Goal: Task Accomplishment & Management: Complete application form

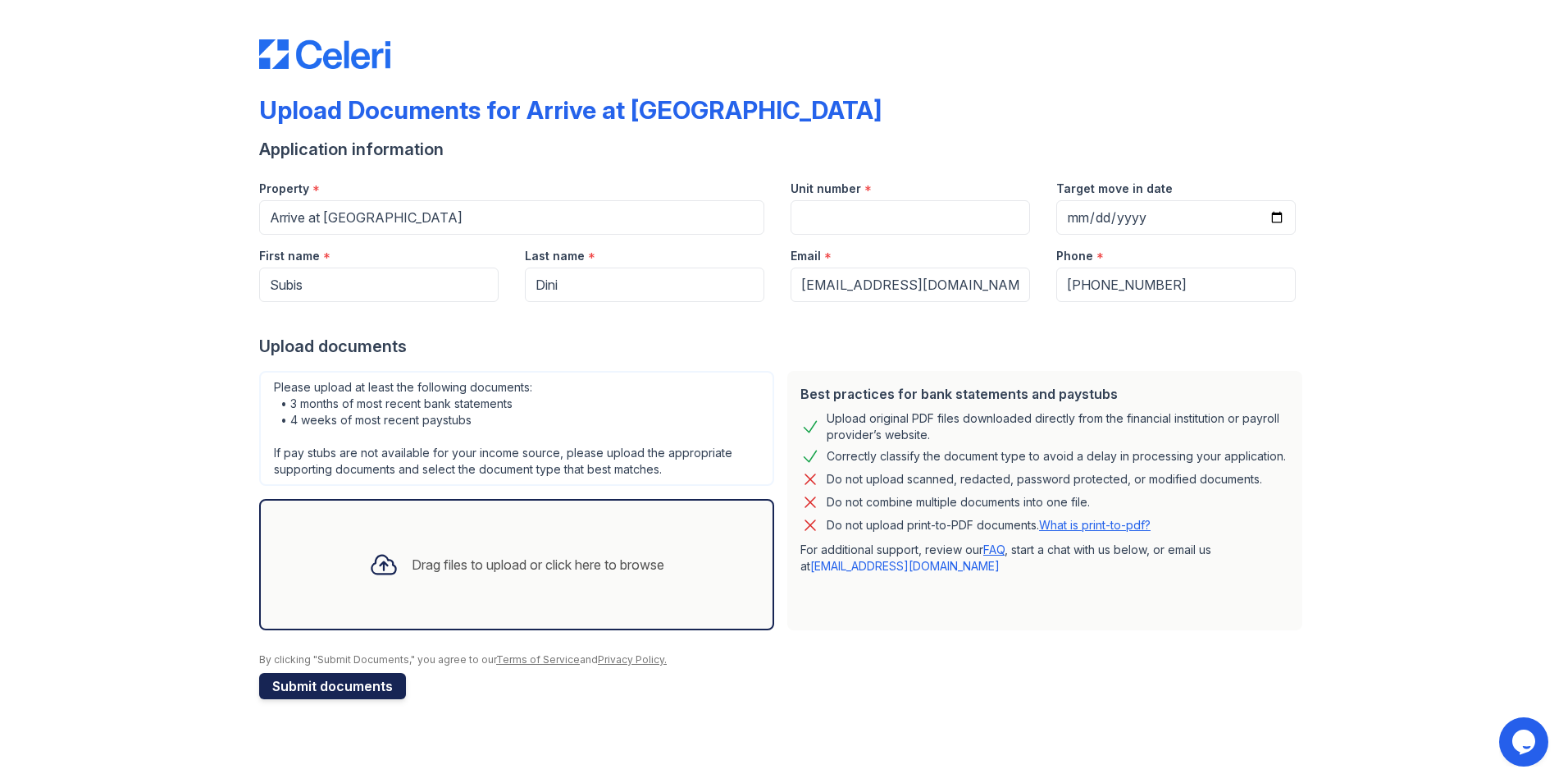
click at [330, 689] on button "Submit documents" at bounding box center [333, 686] width 147 height 26
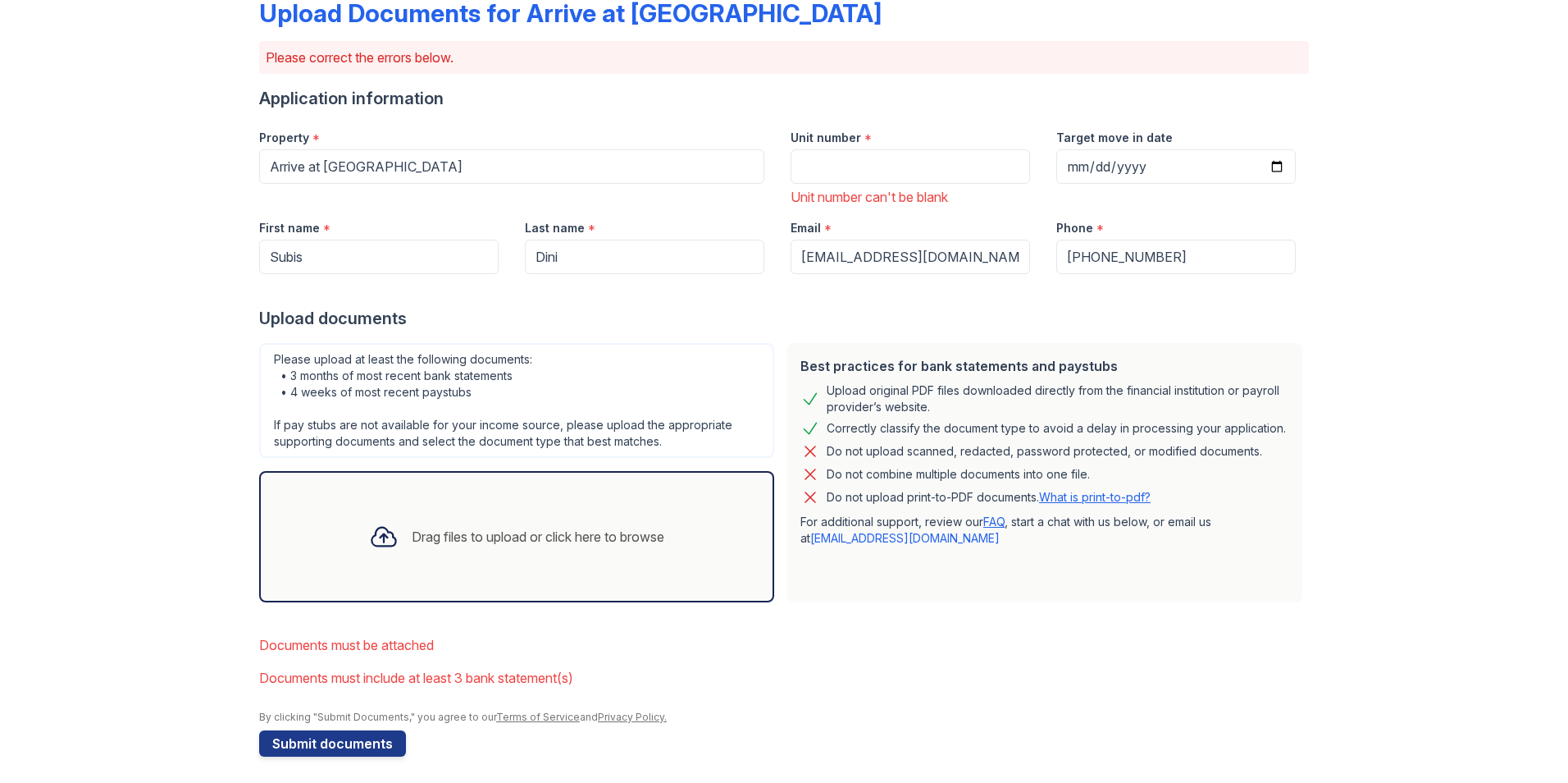
scroll to position [104, 0]
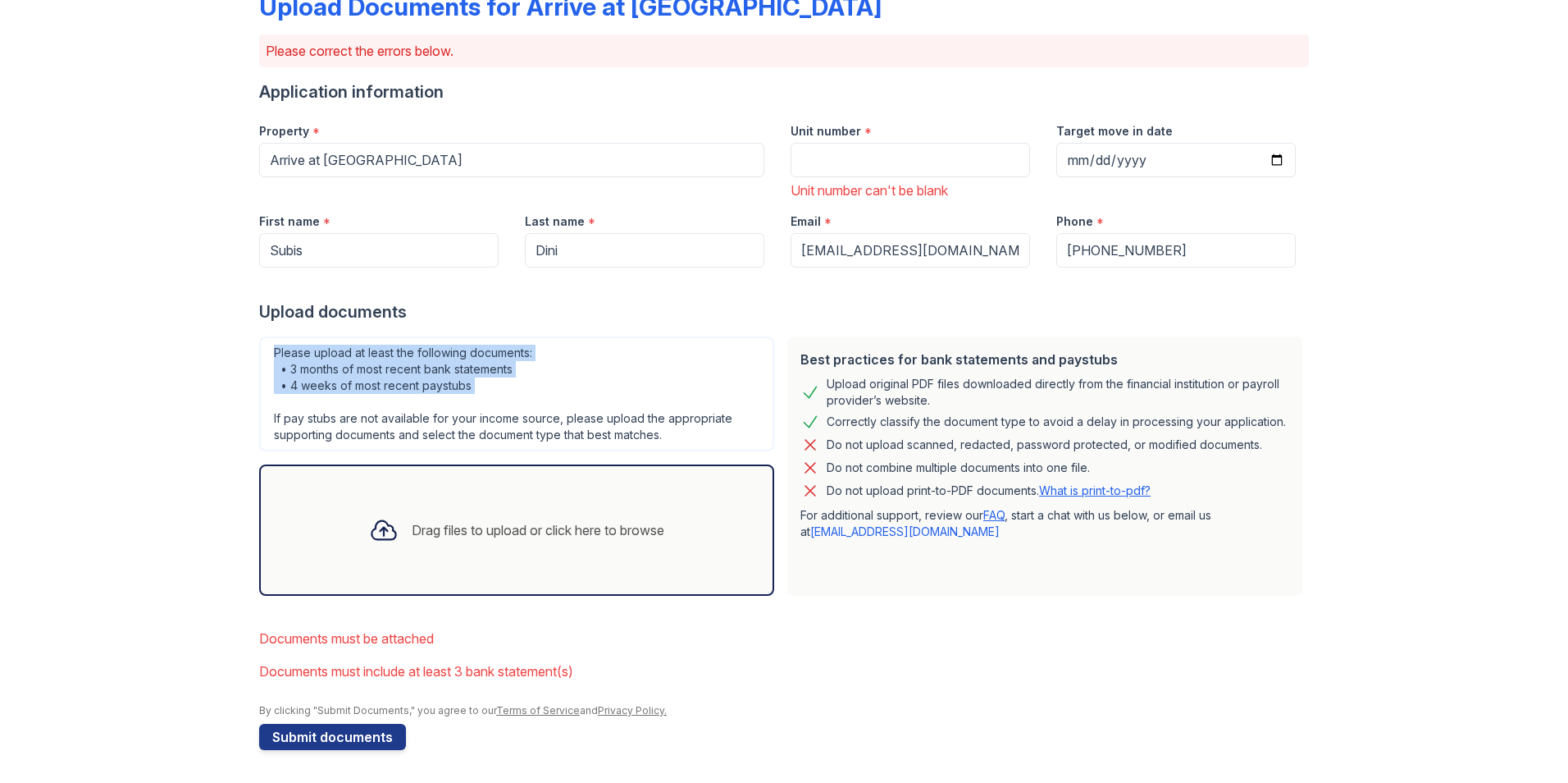
drag, startPoint x: 265, startPoint y: 357, endPoint x: 541, endPoint y: 401, distance: 279.5
click at [541, 401] on div "Please upload at least the following documents: • 3 months of most recent bank …" at bounding box center [517, 394] width 515 height 115
drag, startPoint x: 541, startPoint y: 401, endPoint x: 469, endPoint y: 392, distance: 72.6
click at [469, 392] on div "Please upload at least the following documents: • 3 months of most recent bank …" at bounding box center [517, 394] width 515 height 115
click at [465, 385] on div "Please upload at least the following documents: • 3 months of most recent bank …" at bounding box center [517, 394] width 515 height 115
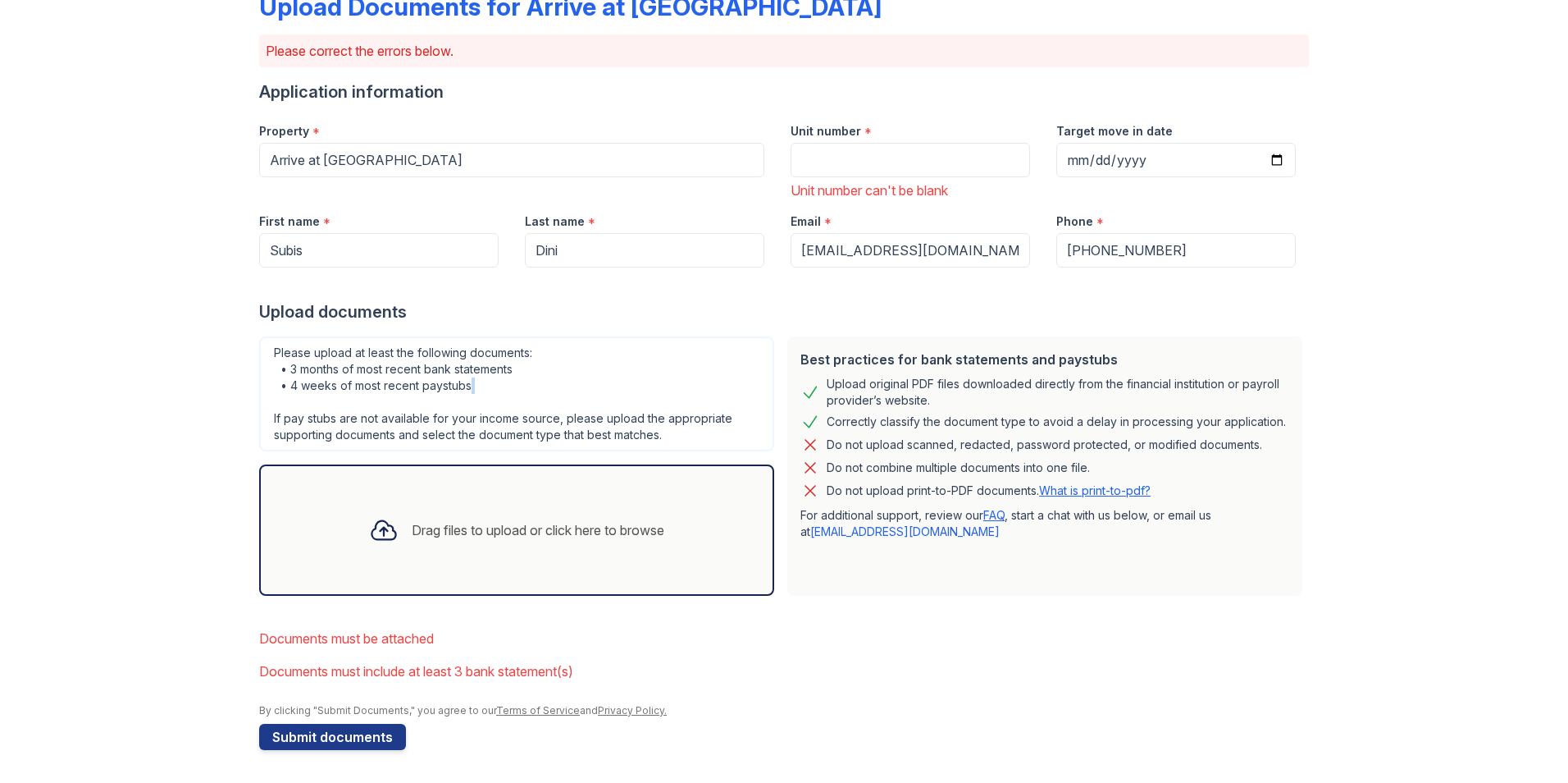
click at [465, 385] on div "Please upload at least the following documents: • 3 months of most recent bank …" at bounding box center [517, 394] width 515 height 115
drag, startPoint x: 465, startPoint y: 385, endPoint x: 362, endPoint y: 413, distance: 106.7
click at [362, 413] on div "Please upload at least the following documents: • 3 months of most recent bank …" at bounding box center [517, 394] width 515 height 115
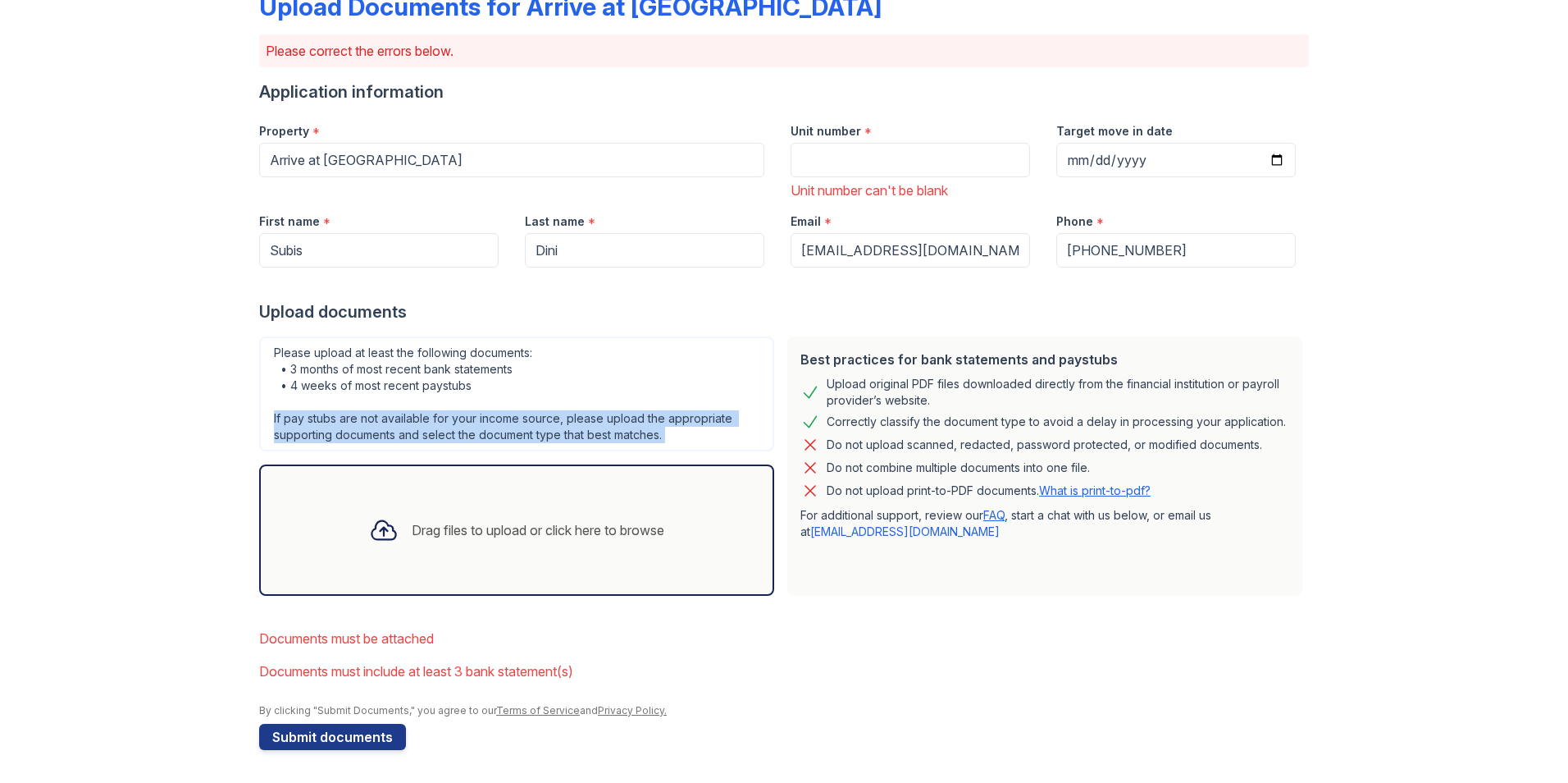
click at [362, 413] on div "Please upload at least the following documents: • 3 months of most recent bank …" at bounding box center [517, 394] width 515 height 115
drag, startPoint x: 362, startPoint y: 413, endPoint x: 339, endPoint y: 420, distance: 24.0
click at [339, 420] on div "Please upload at least the following documents: • 3 months of most recent bank …" at bounding box center [517, 394] width 515 height 115
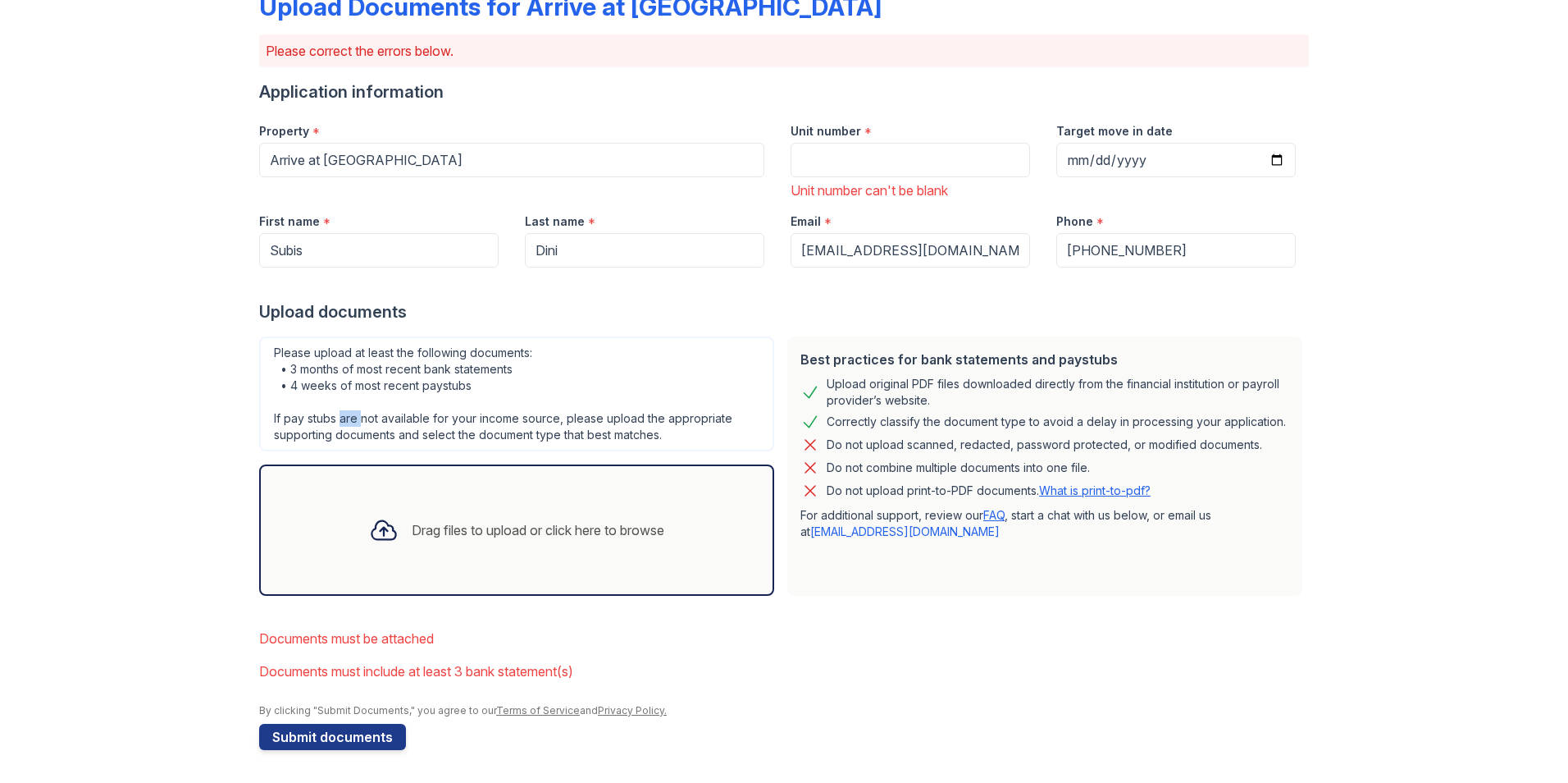
click at [339, 420] on div "Please upload at least the following documents: • 3 months of most recent bank …" at bounding box center [517, 394] width 515 height 115
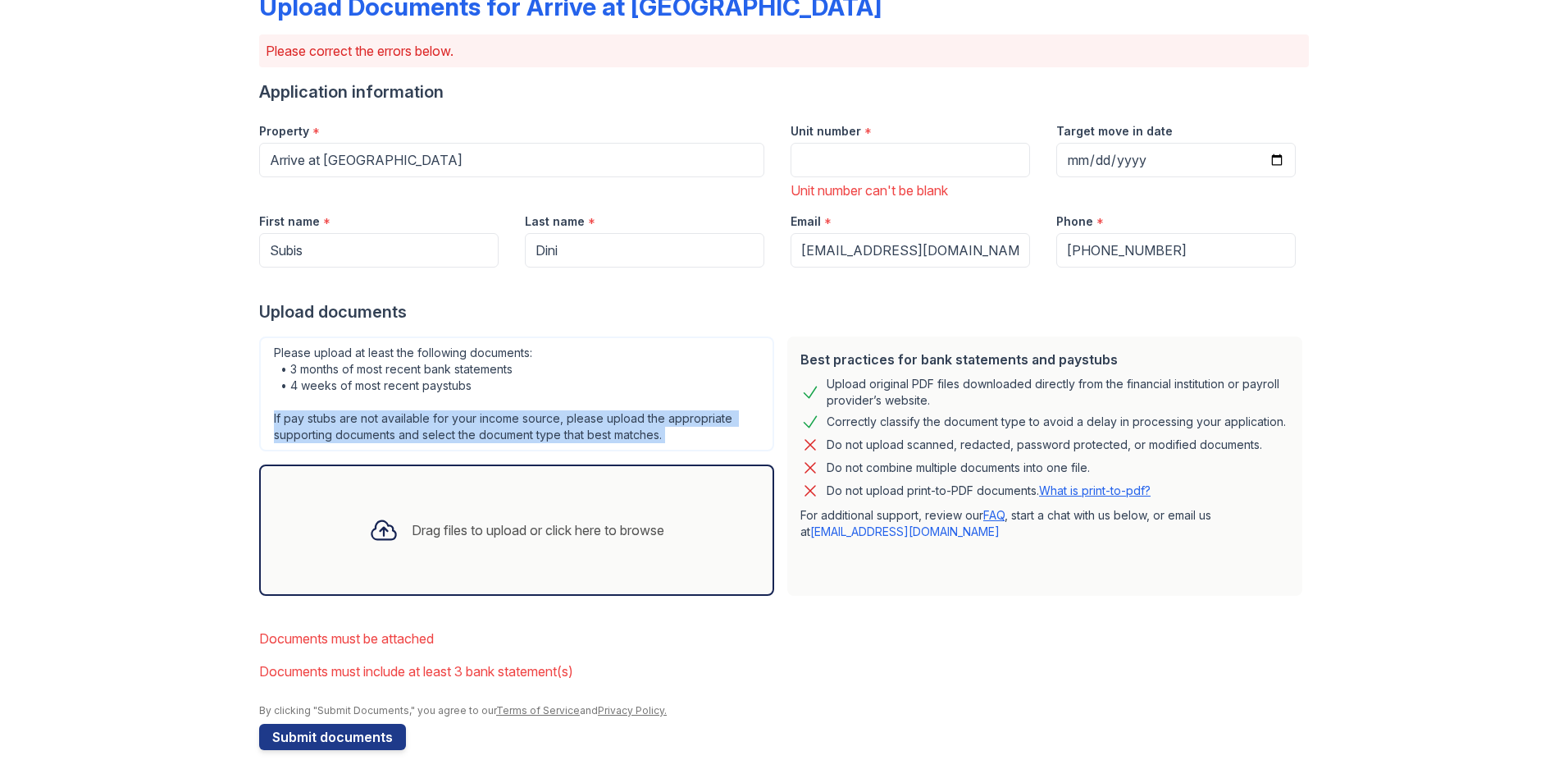
click at [339, 420] on div "Please upload at least the following documents: • 3 months of most recent bank …" at bounding box center [517, 394] width 515 height 115
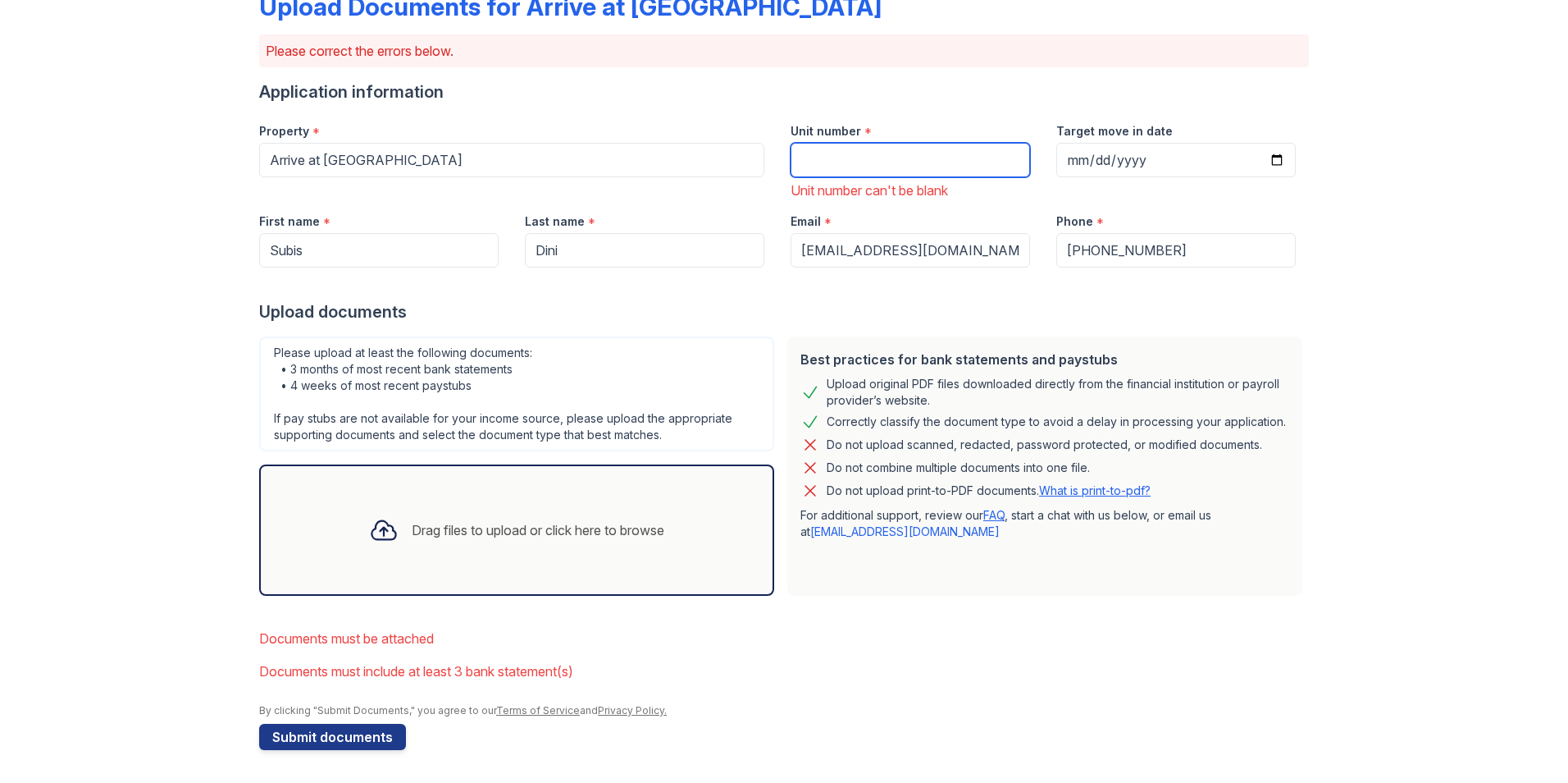
click at [860, 159] on input "Unit number" at bounding box center [911, 159] width 239 height 35
type input "132"
click at [963, 324] on form "Application information Property * Arrive at [GEOGRAPHIC_DATA] Unit number * 13…" at bounding box center [784, 415] width 1050 height 670
